Goal: Task Accomplishment & Management: Complete application form

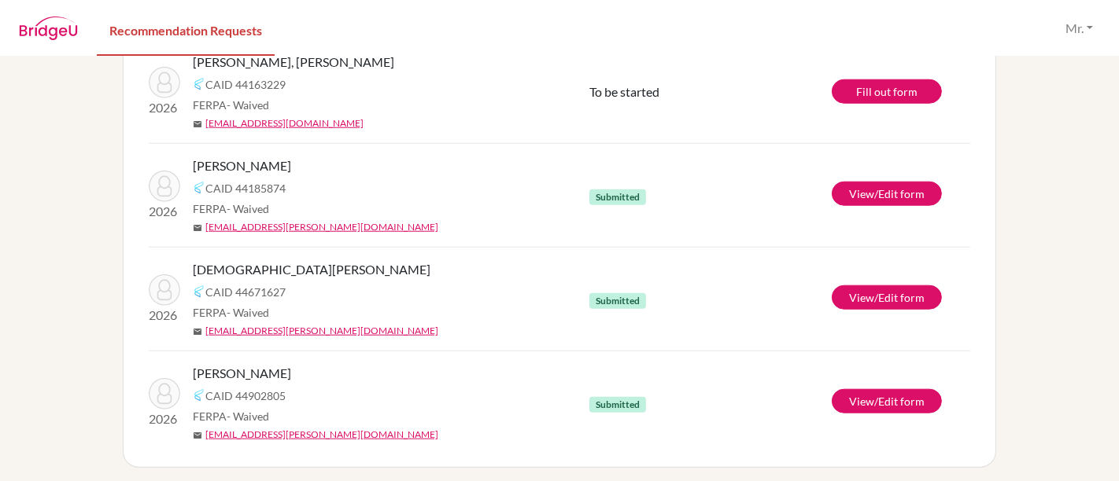
scroll to position [1166, 0]
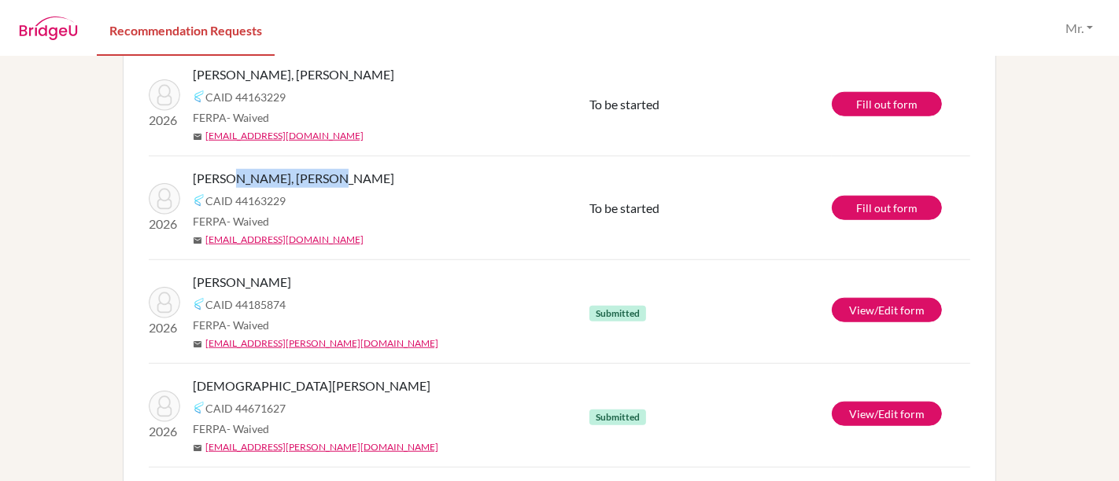
drag, startPoint x: 315, startPoint y: 179, endPoint x: 218, endPoint y: 176, distance: 97.6
click at [218, 176] on span "[PERSON_NAME], [PERSON_NAME]" at bounding box center [293, 178] width 201 height 19
copy span "Elinam Amegashie"
click at [702, 190] on td "To be started" at bounding box center [710, 209] width 242 height 104
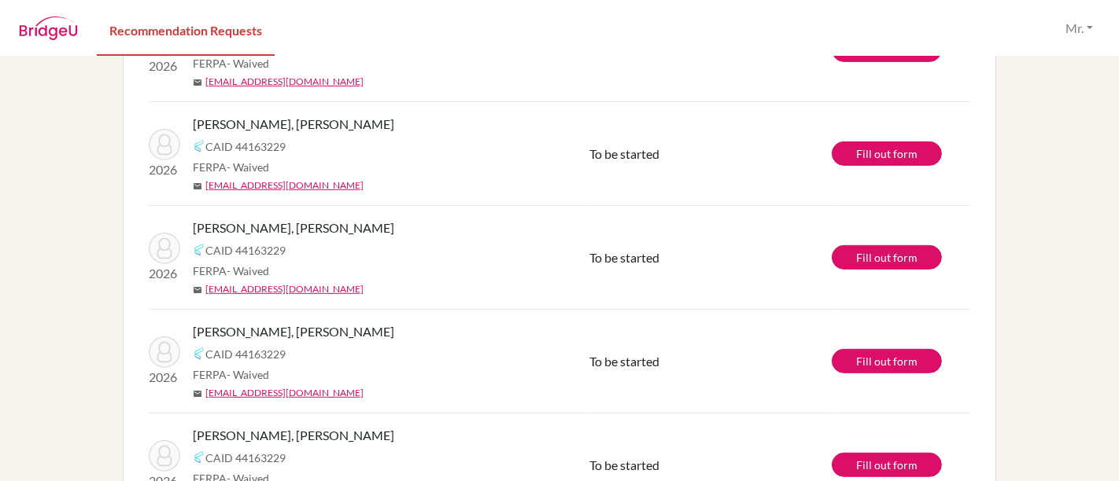
scroll to position [699, 0]
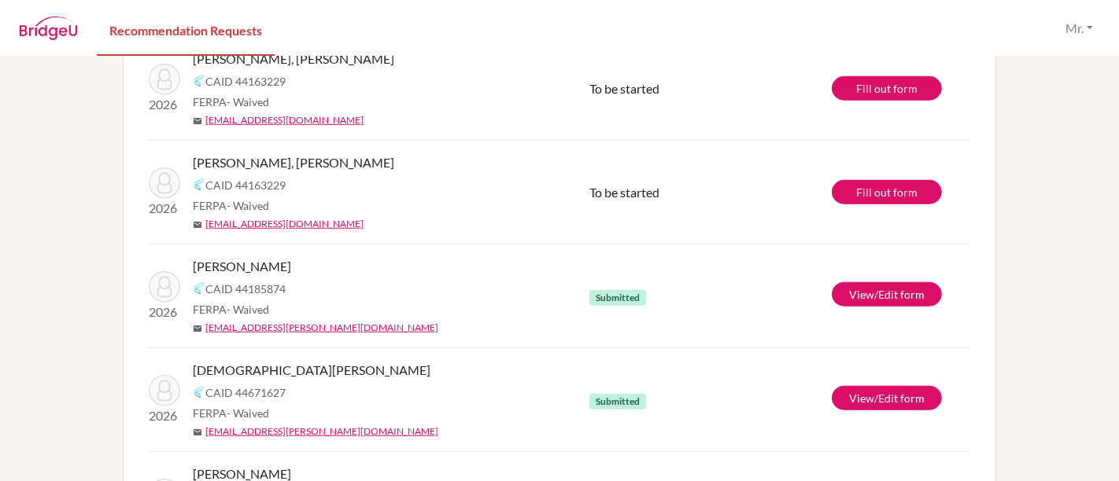
scroll to position [1163, 0]
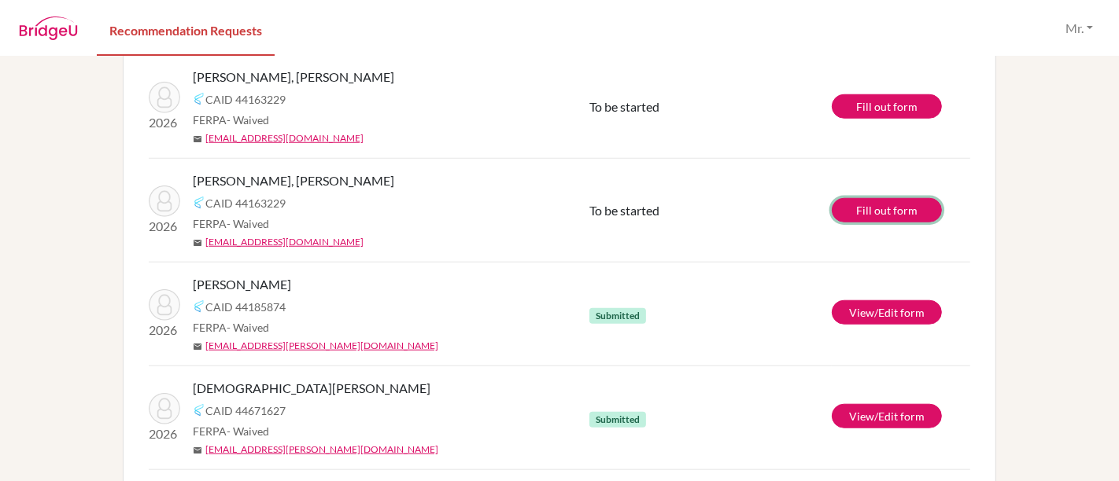
click at [865, 198] on link "Fill out form" at bounding box center [886, 210] width 110 height 24
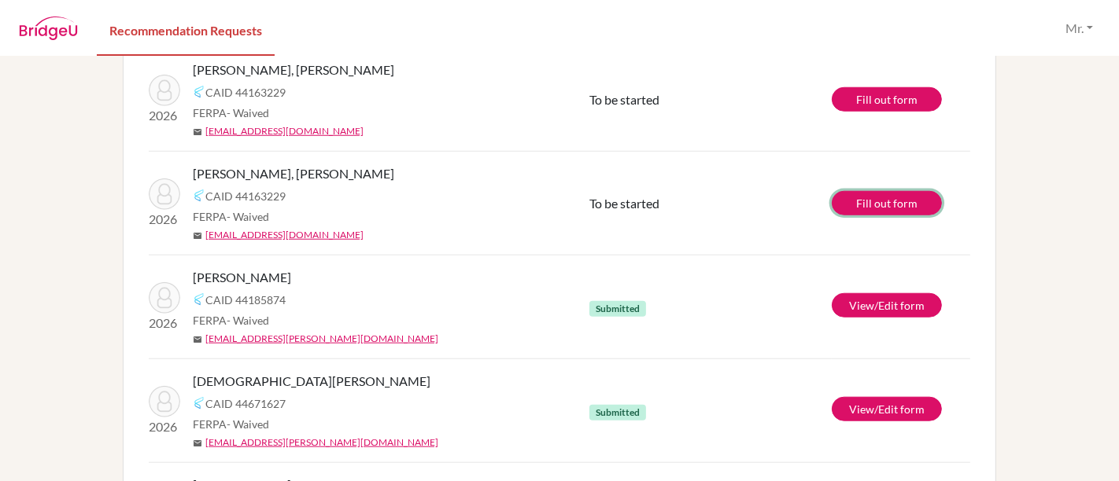
scroll to position [1148, 0]
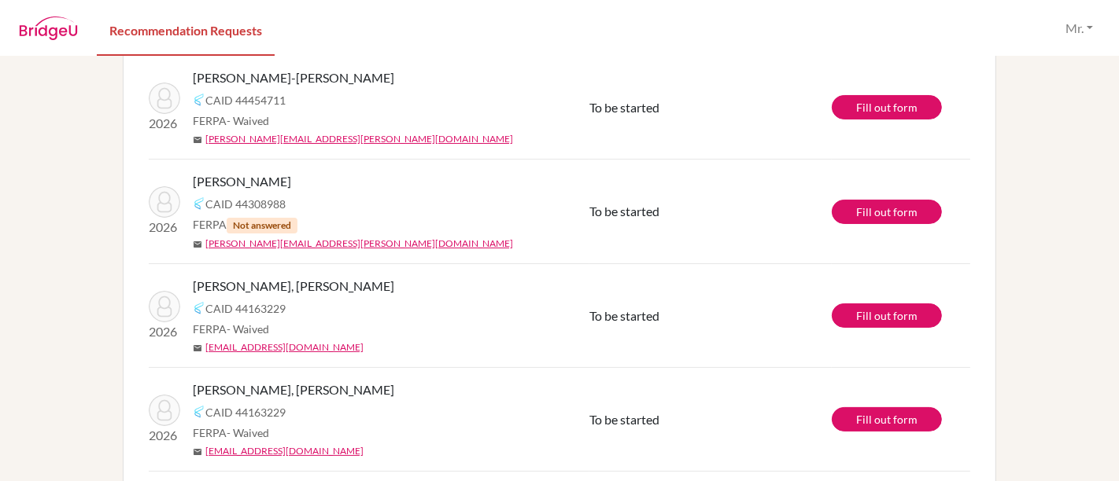
scroll to position [116, 0]
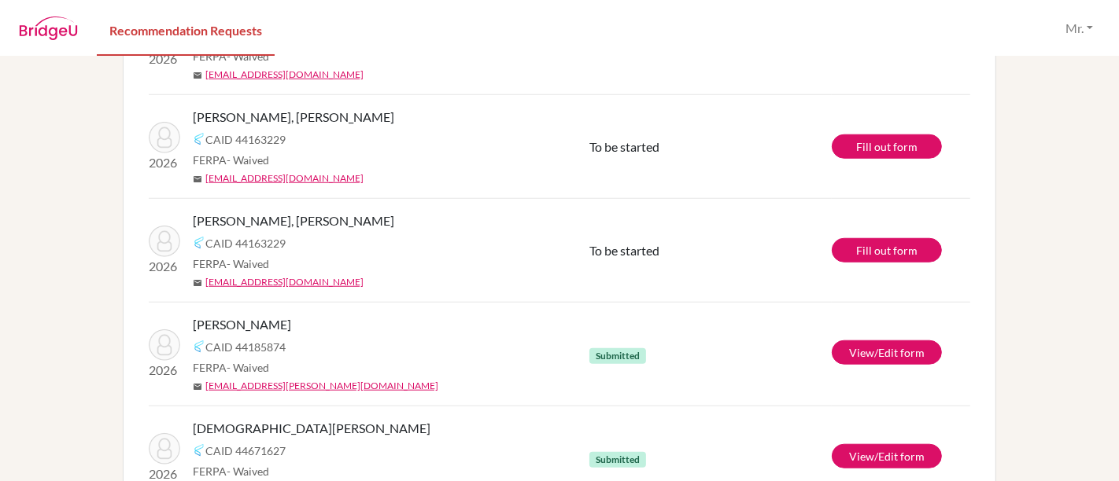
scroll to position [1282, 0]
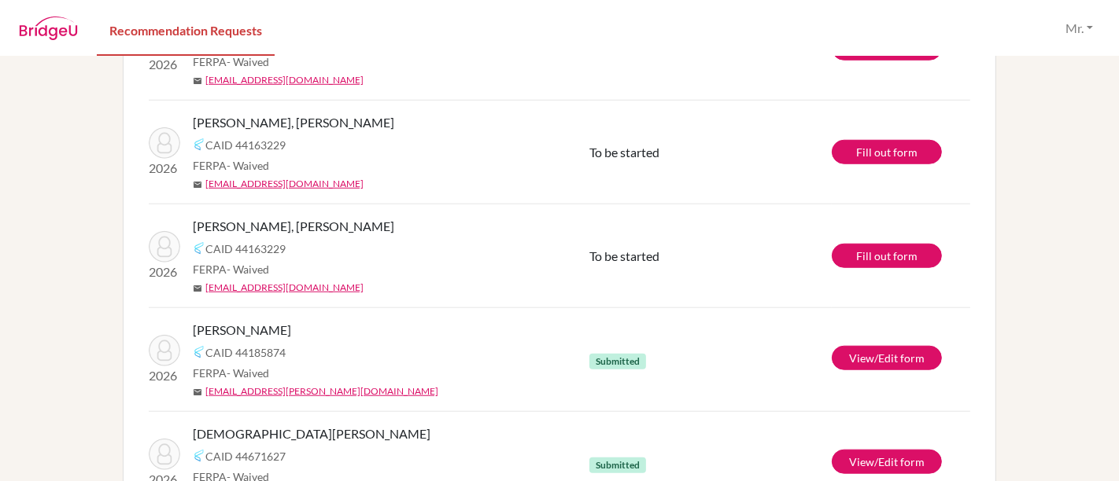
scroll to position [1119, 0]
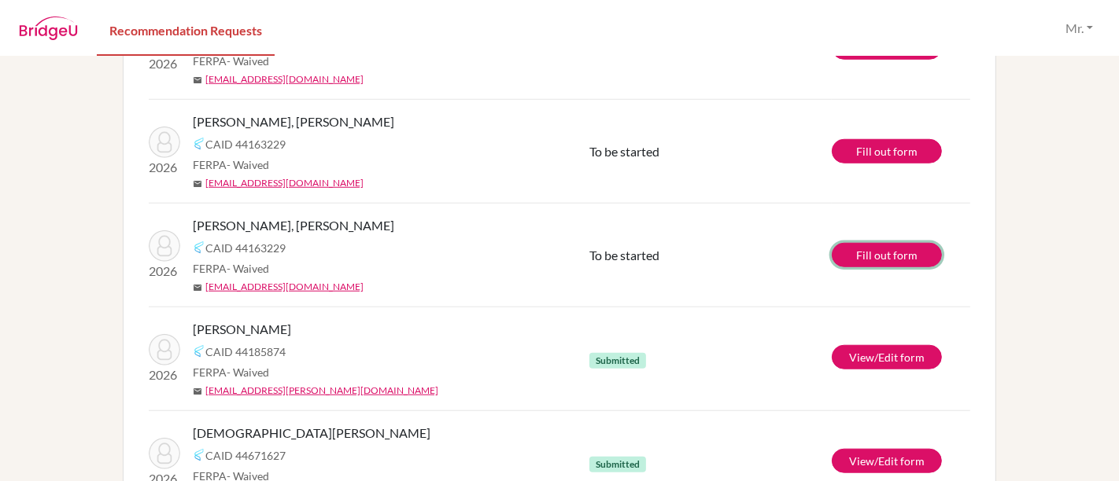
click at [882, 251] on link "Fill out form" at bounding box center [886, 255] width 110 height 24
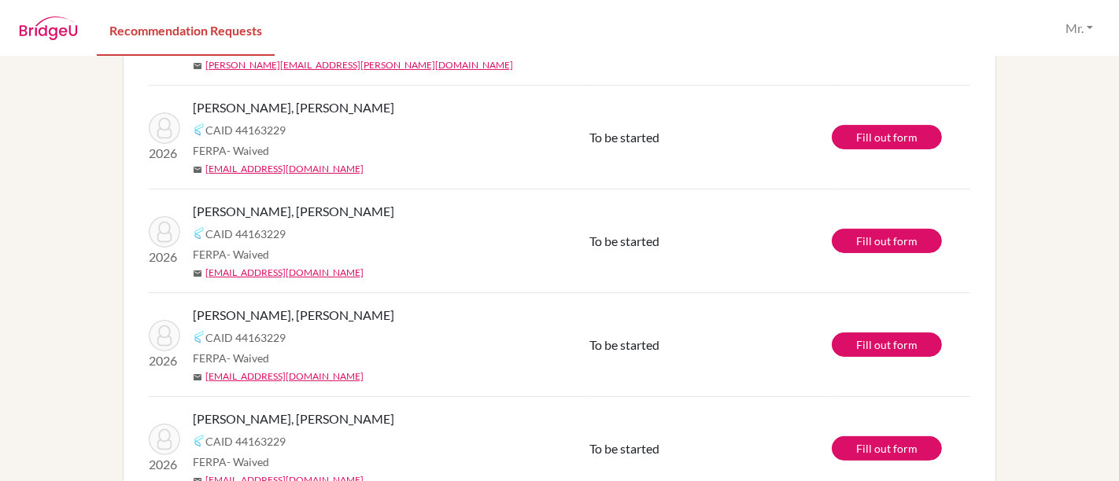
scroll to position [303, 0]
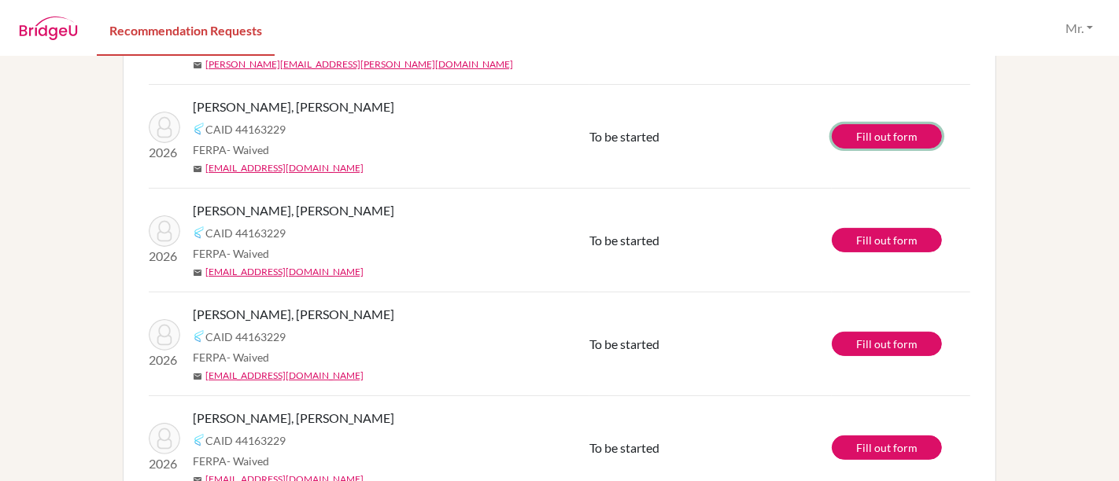
click at [872, 134] on link "Fill out form" at bounding box center [886, 136] width 110 height 24
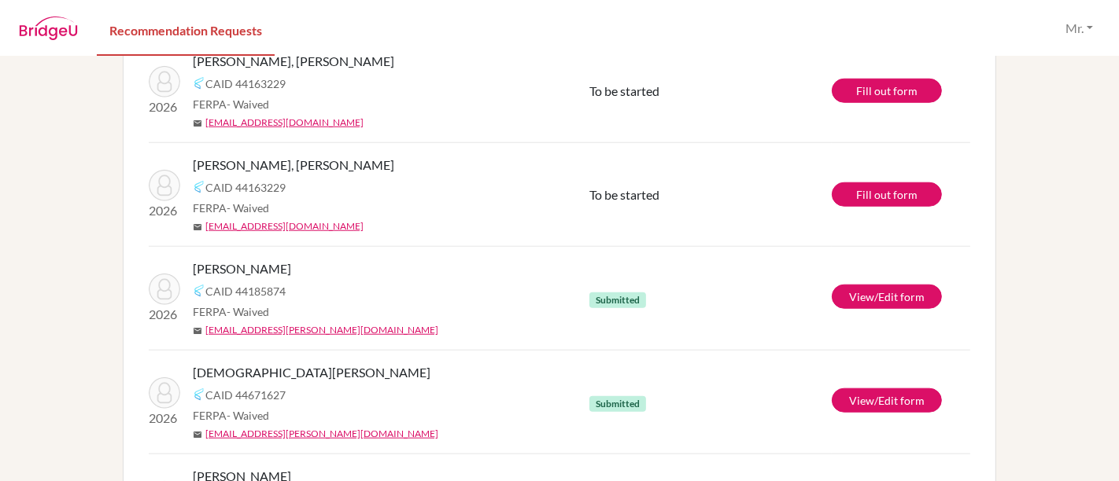
scroll to position [1165, 0]
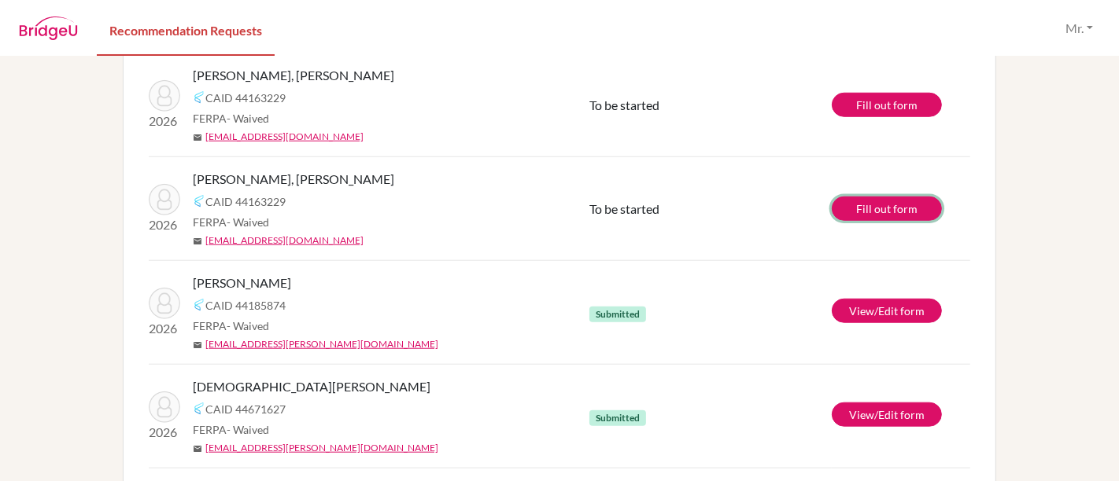
click at [870, 203] on link "Fill out form" at bounding box center [886, 209] width 110 height 24
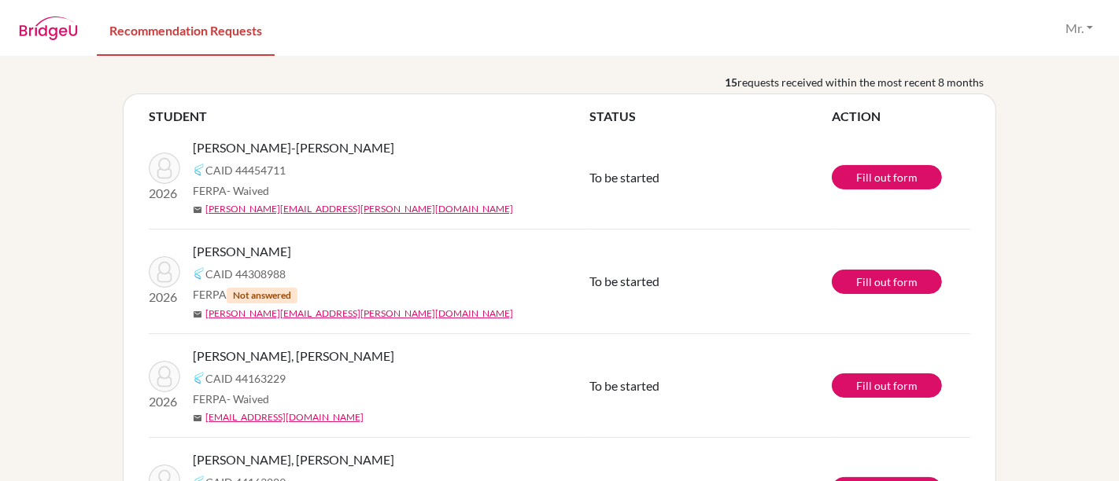
scroll to position [54, 0]
click at [856, 288] on link "Fill out form" at bounding box center [886, 281] width 110 height 24
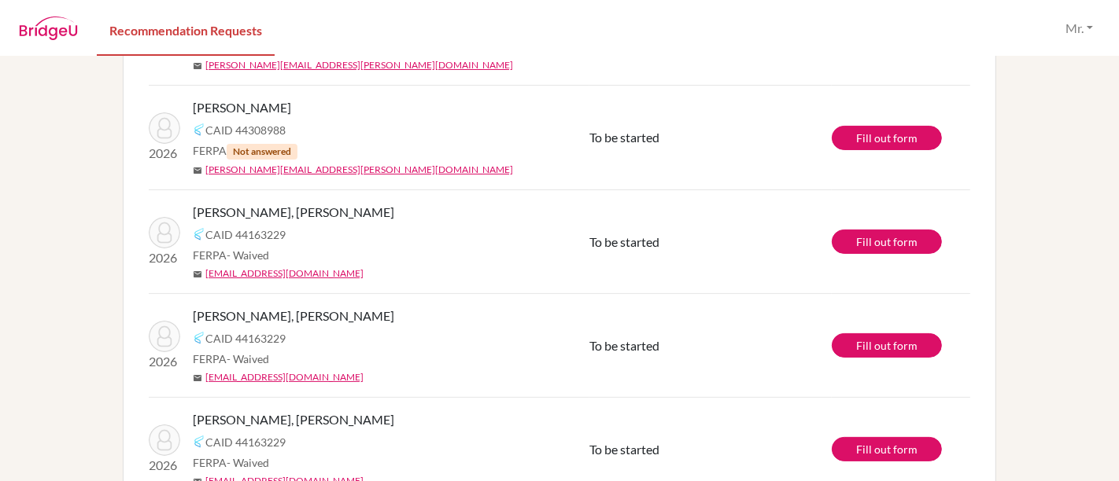
scroll to position [116, 0]
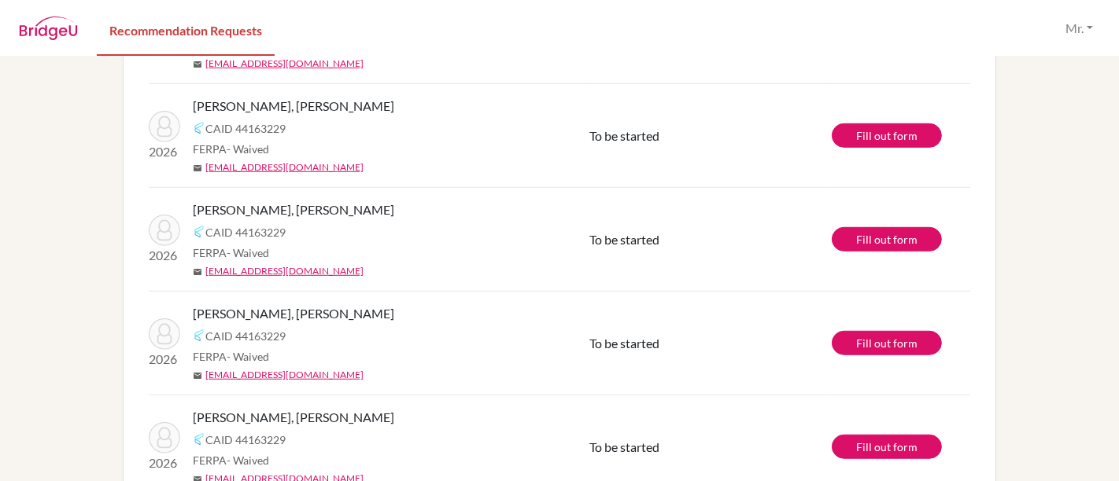
scroll to position [1049, 0]
